Goal: Task Accomplishment & Management: Manage account settings

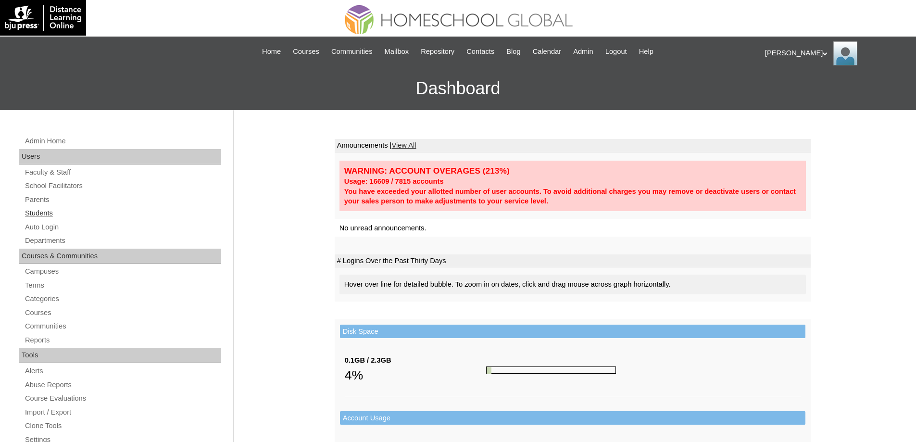
click at [60, 217] on link "Students" at bounding box center [122, 213] width 197 height 12
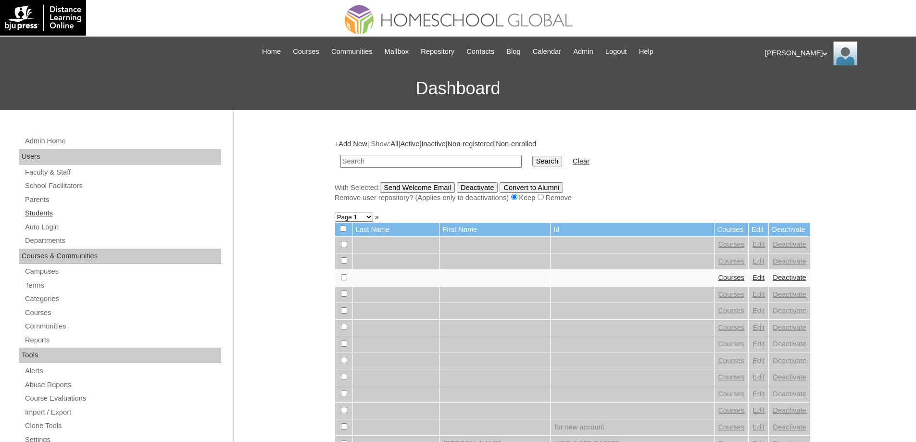
click at [52, 213] on link "Students" at bounding box center [122, 213] width 197 height 12
click at [433, 162] on input "text" at bounding box center [430, 161] width 181 height 13
type input "Raia Camil"
click at [546, 161] on input "Search" at bounding box center [547, 161] width 30 height 11
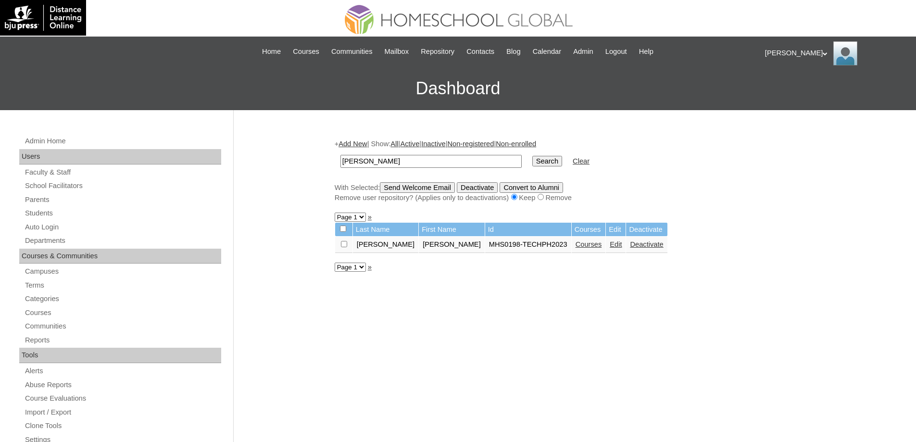
click at [575, 248] on link "Courses" at bounding box center [588, 244] width 26 height 8
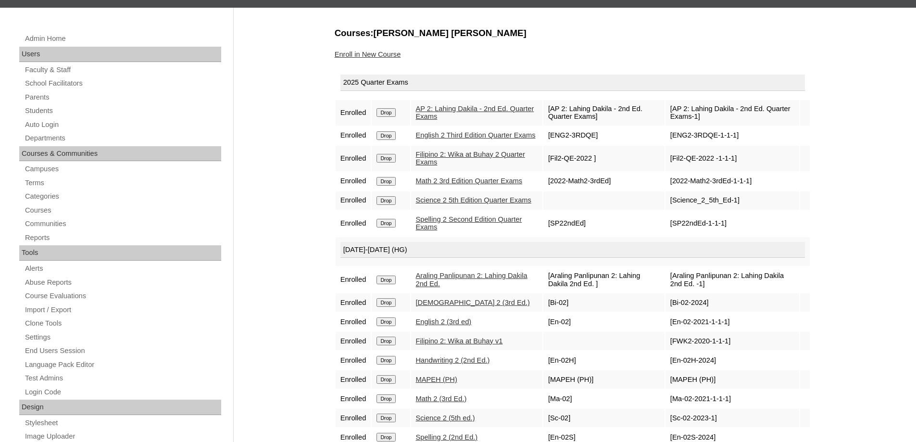
scroll to position [101, 0]
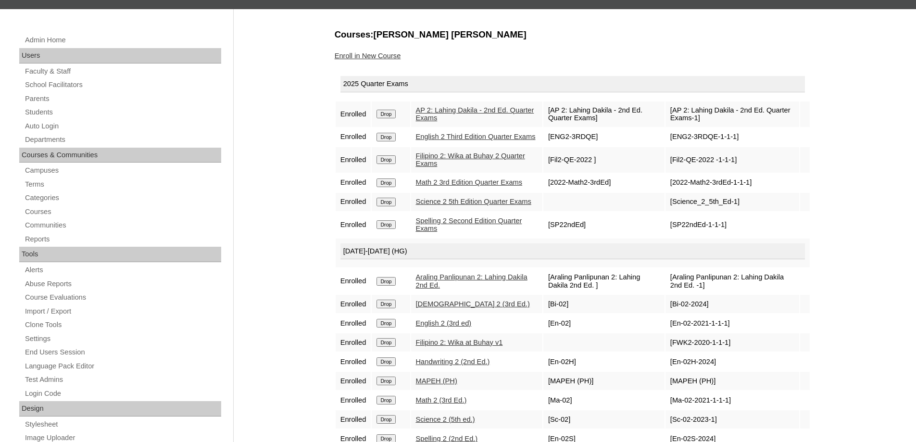
click at [390, 60] on div "Enroll in New Course" at bounding box center [573, 56] width 476 height 10
click at [388, 57] on link "Enroll in New Course" at bounding box center [368, 56] width 66 height 8
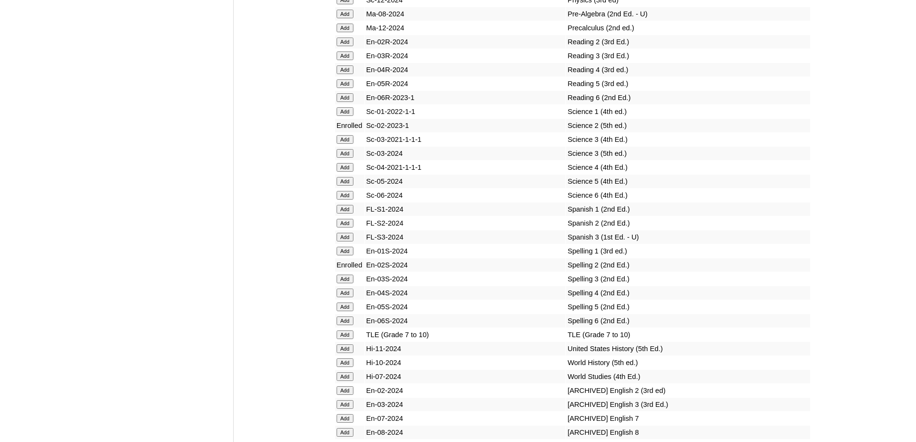
scroll to position [3894, 0]
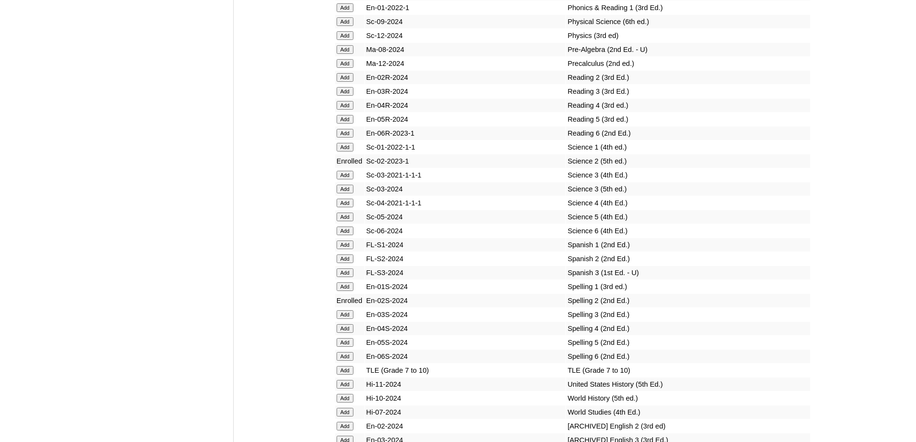
click at [339, 82] on input "Add" at bounding box center [344, 77] width 17 height 9
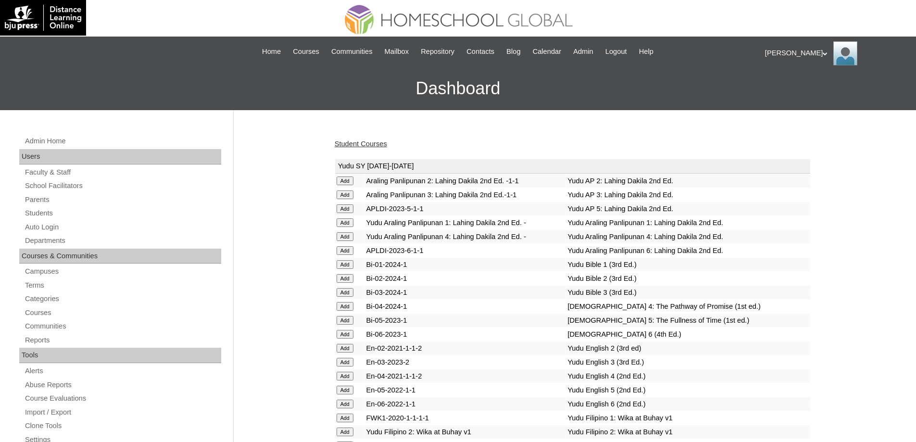
click at [374, 147] on link "Student Courses" at bounding box center [361, 144] width 52 height 8
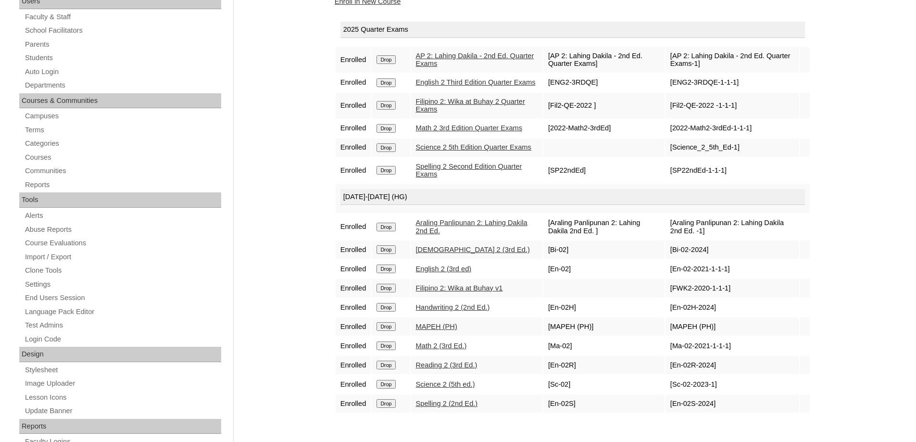
scroll to position [156, 0]
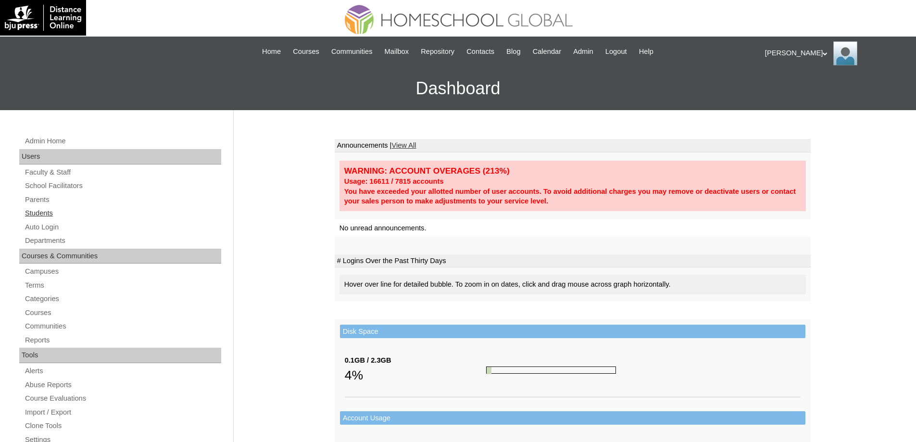
click at [74, 213] on link "Students" at bounding box center [122, 213] width 197 height 12
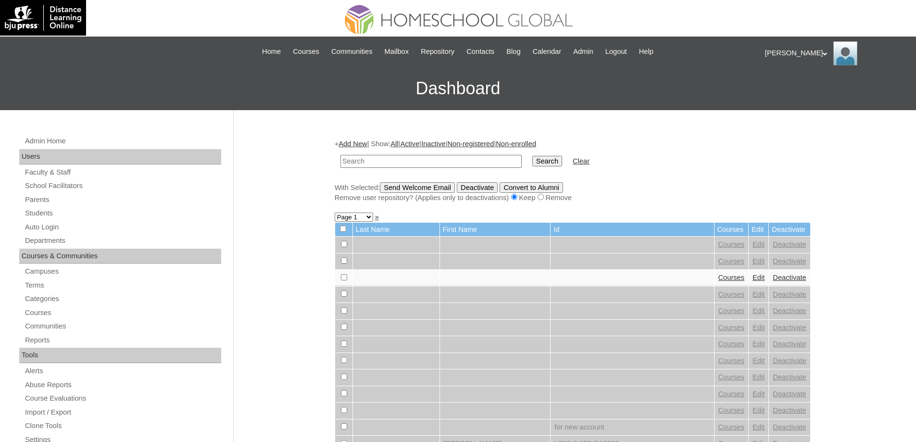
click at [411, 163] on input "text" at bounding box center [430, 161] width 181 height 13
type input "Kleinn Matth"
click at [548, 161] on input "Search" at bounding box center [547, 161] width 30 height 11
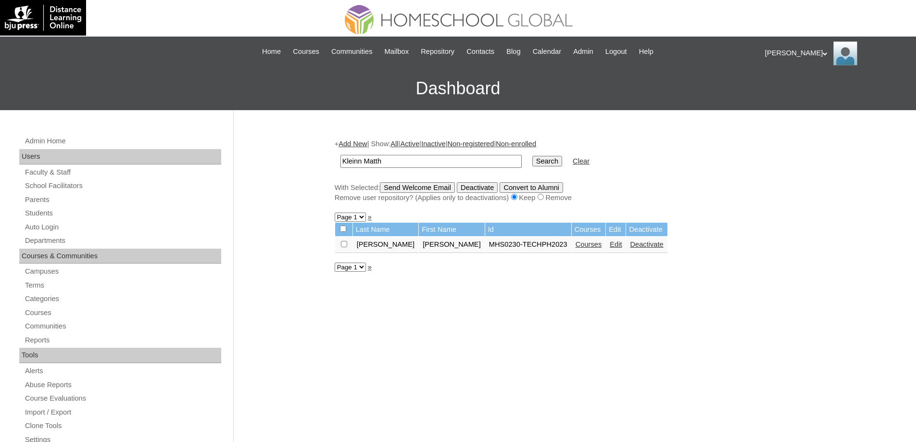
click at [576, 246] on link "Courses" at bounding box center [588, 244] width 26 height 8
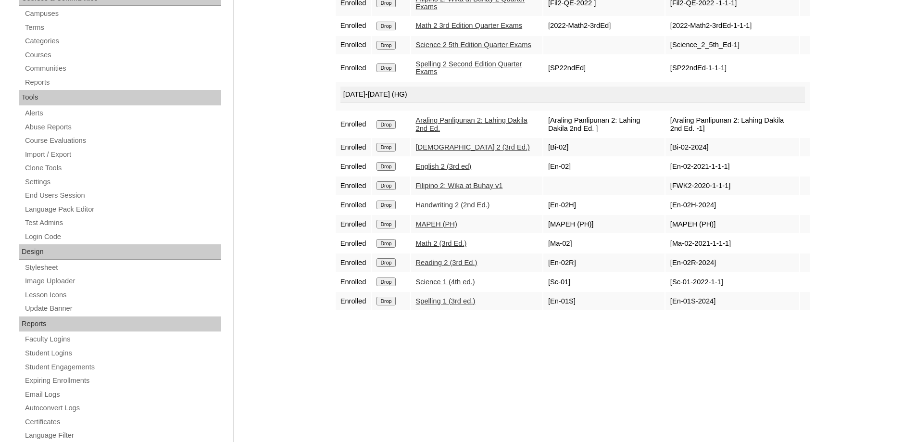
scroll to position [288, 0]
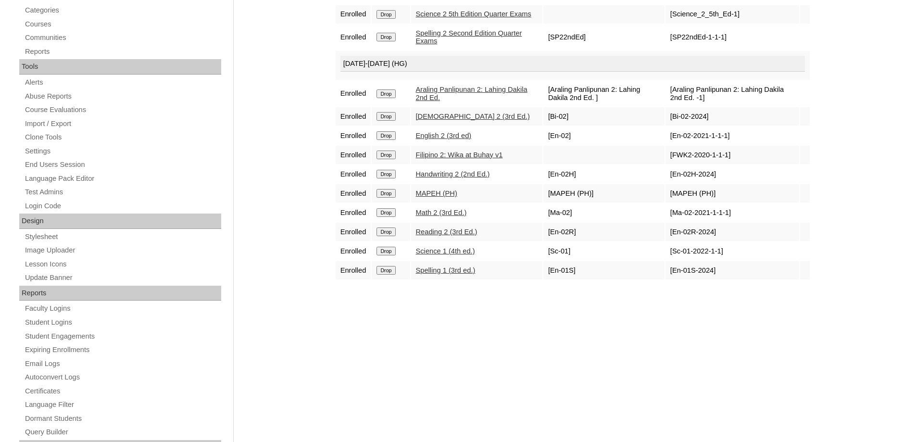
click at [395, 255] on input "Drop" at bounding box center [385, 251] width 19 height 9
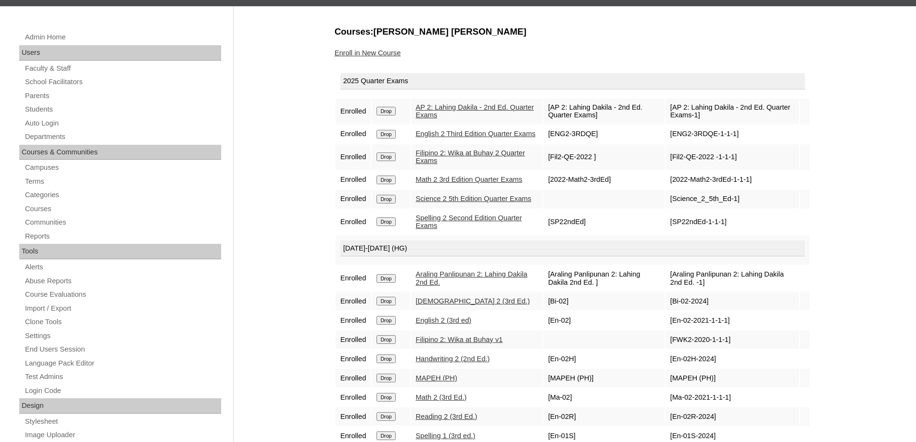
scroll to position [336, 0]
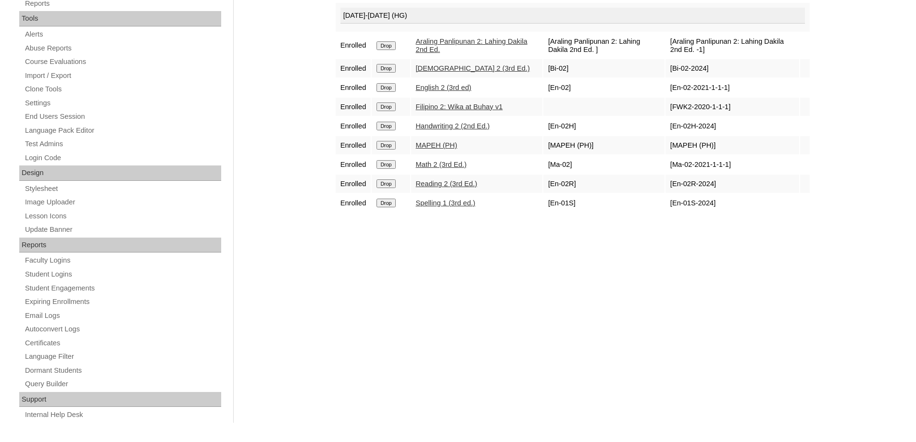
click at [394, 207] on input "Drop" at bounding box center [385, 203] width 19 height 9
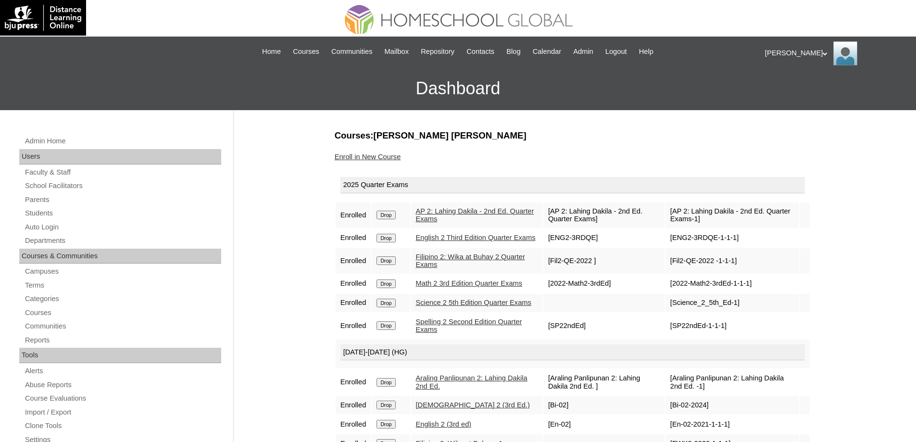
click at [386, 159] on link "Enroll in New Course" at bounding box center [368, 157] width 66 height 8
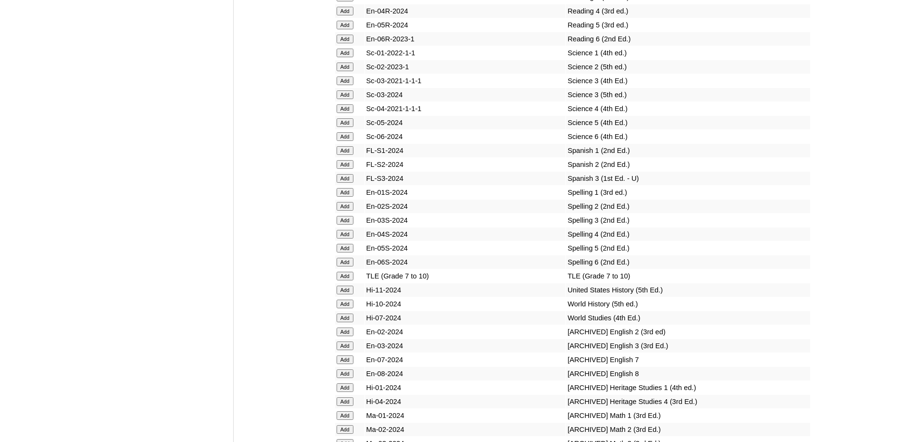
scroll to position [4038, 0]
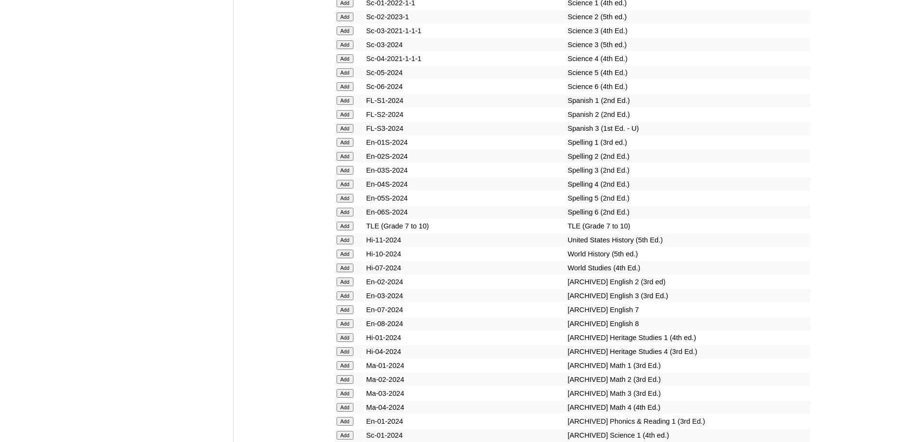
click at [349, 161] on input "Add" at bounding box center [344, 156] width 17 height 9
click at [350, 21] on input "Add" at bounding box center [344, 16] width 17 height 9
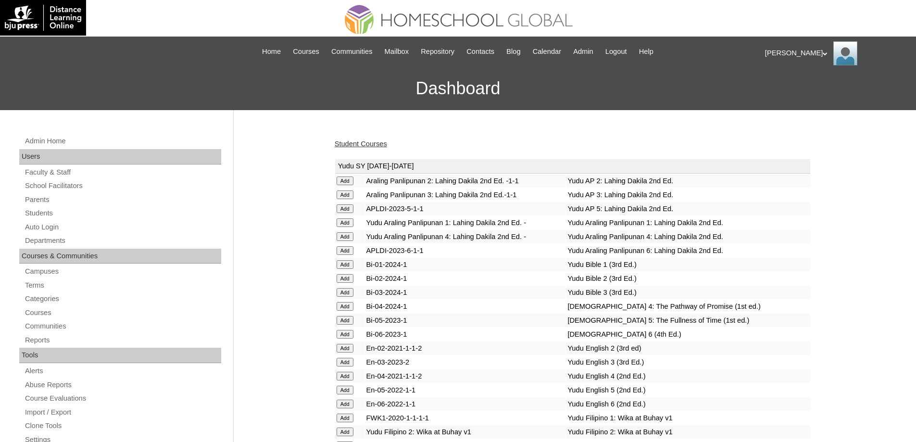
click at [354, 144] on link "Student Courses" at bounding box center [361, 144] width 52 height 8
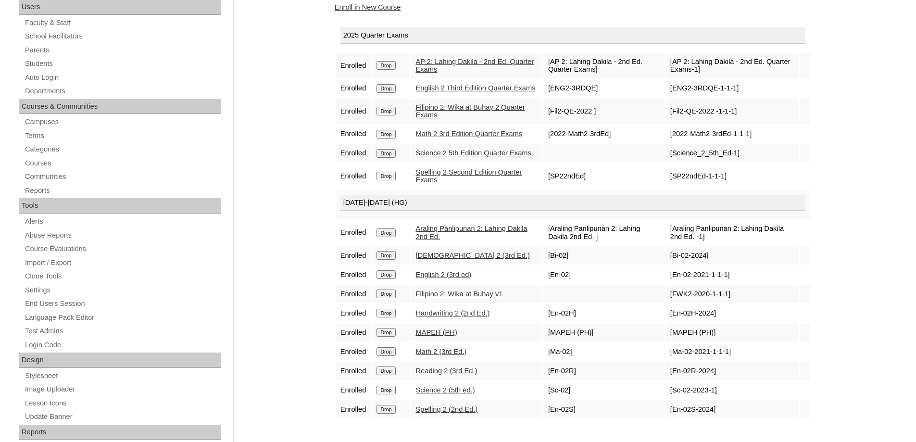
scroll to position [149, 0]
